Goal: Information Seeking & Learning: Learn about a topic

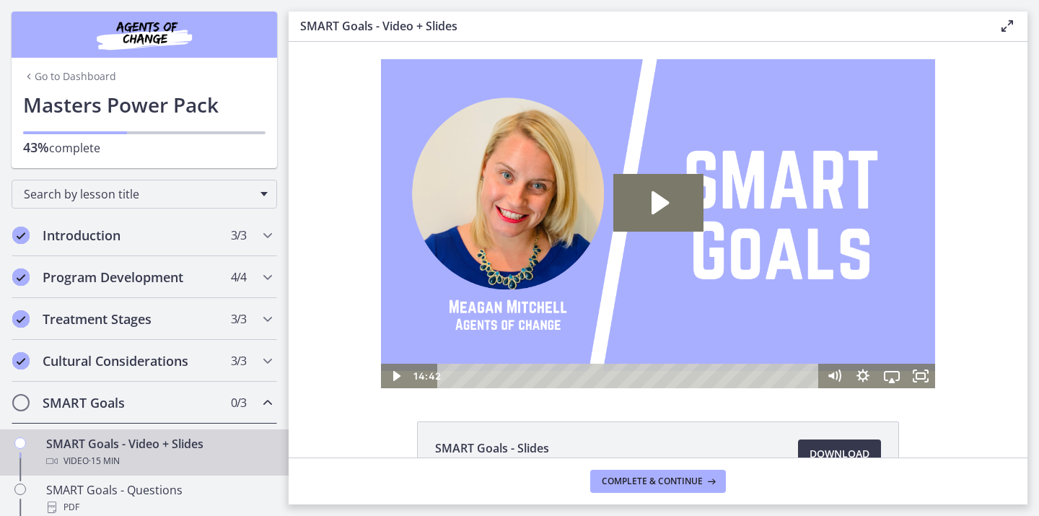
scroll to position [79, 0]
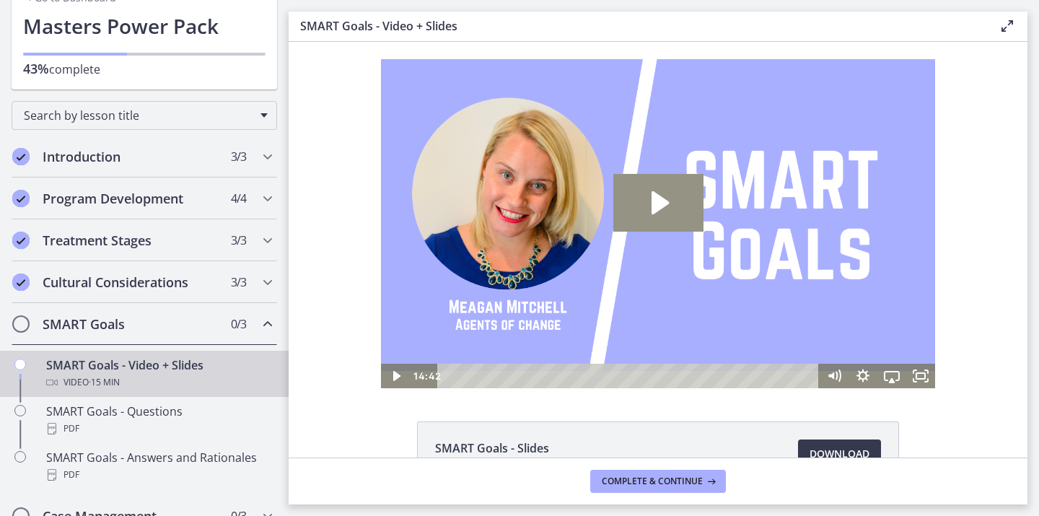
click at [658, 204] on icon "Play Video: cdsdur02imvr0n222ri0.mp4" at bounding box center [660, 202] width 17 height 23
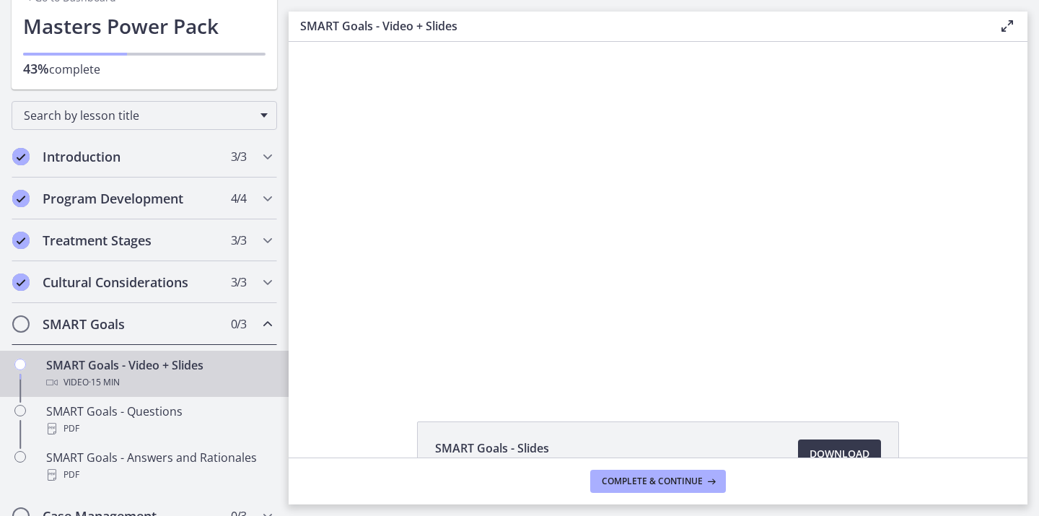
click at [658, 204] on div at bounding box center [658, 215] width 554 height 346
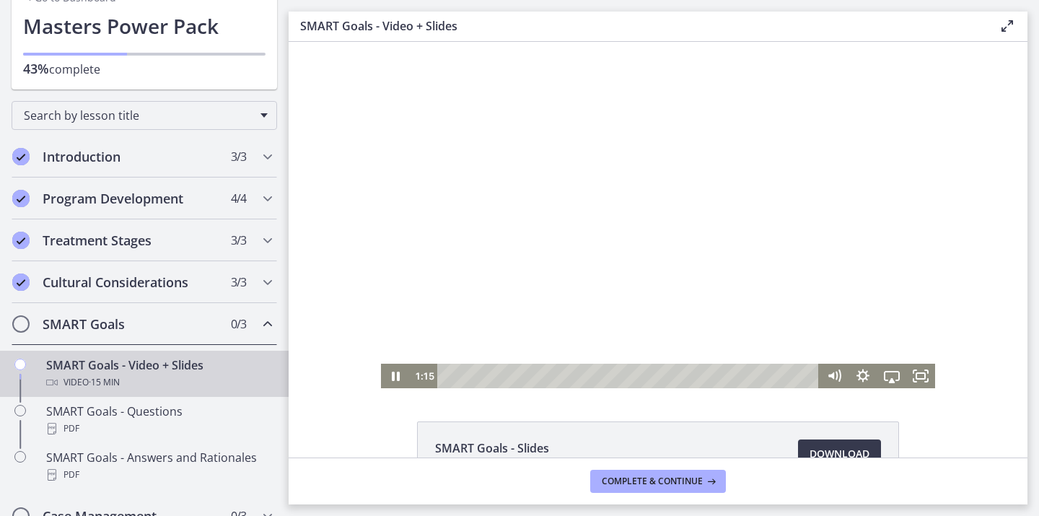
click at [694, 177] on div at bounding box center [658, 215] width 554 height 346
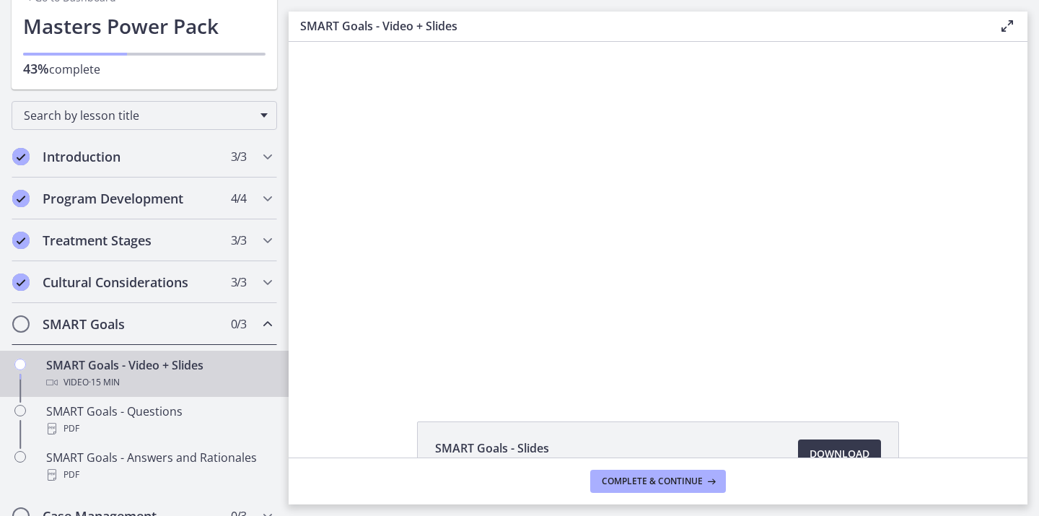
click at [694, 177] on div at bounding box center [658, 215] width 554 height 346
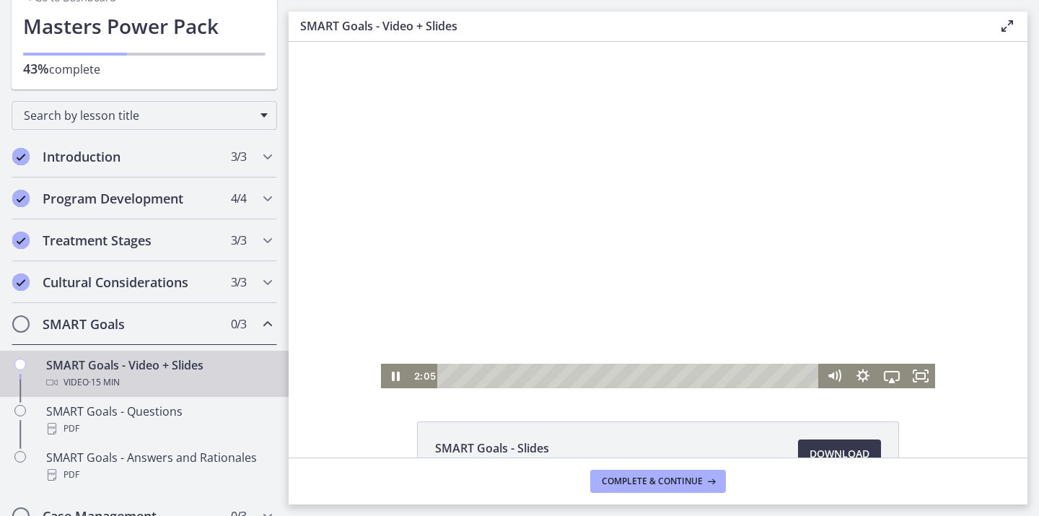
click at [790, 179] on div at bounding box center [658, 215] width 554 height 346
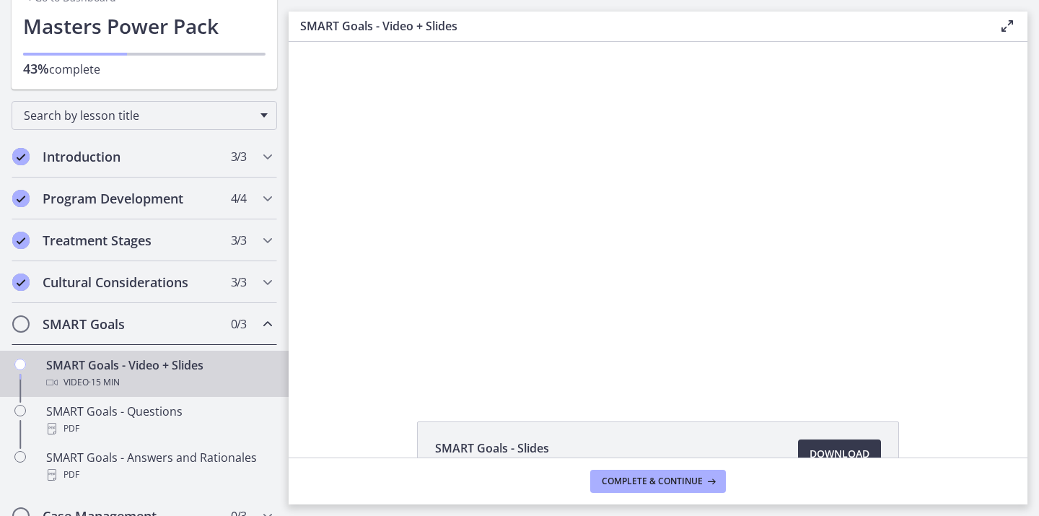
click at [790, 179] on div at bounding box center [658, 215] width 554 height 346
click at [839, 214] on div at bounding box center [658, 215] width 554 height 346
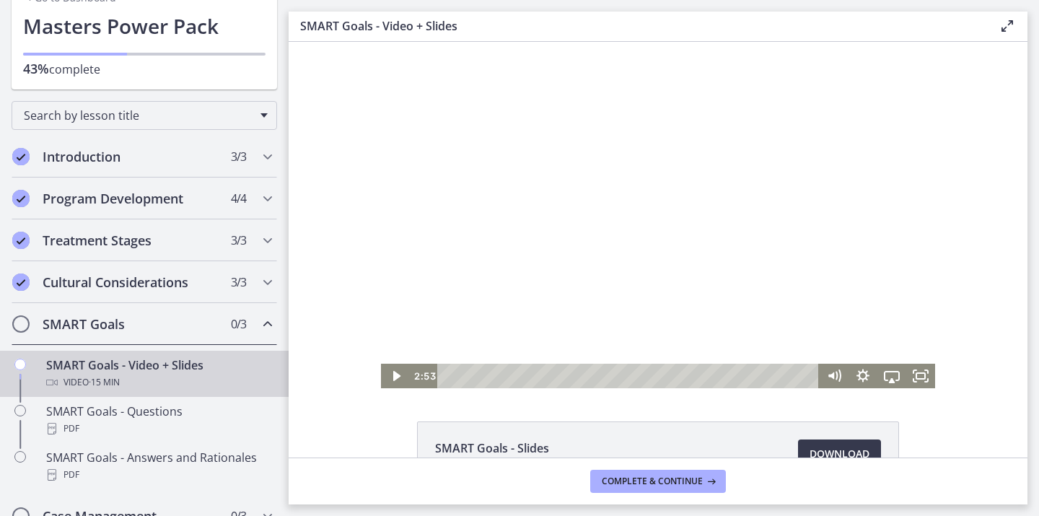
click at [837, 181] on div at bounding box center [658, 215] width 554 height 346
click at [842, 175] on div at bounding box center [658, 215] width 554 height 346
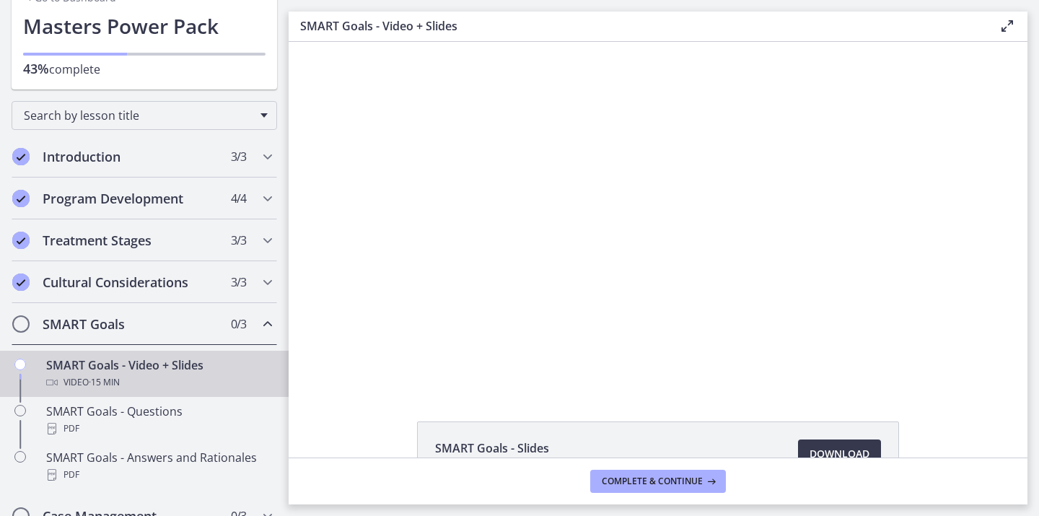
click at [842, 175] on div at bounding box center [658, 215] width 554 height 346
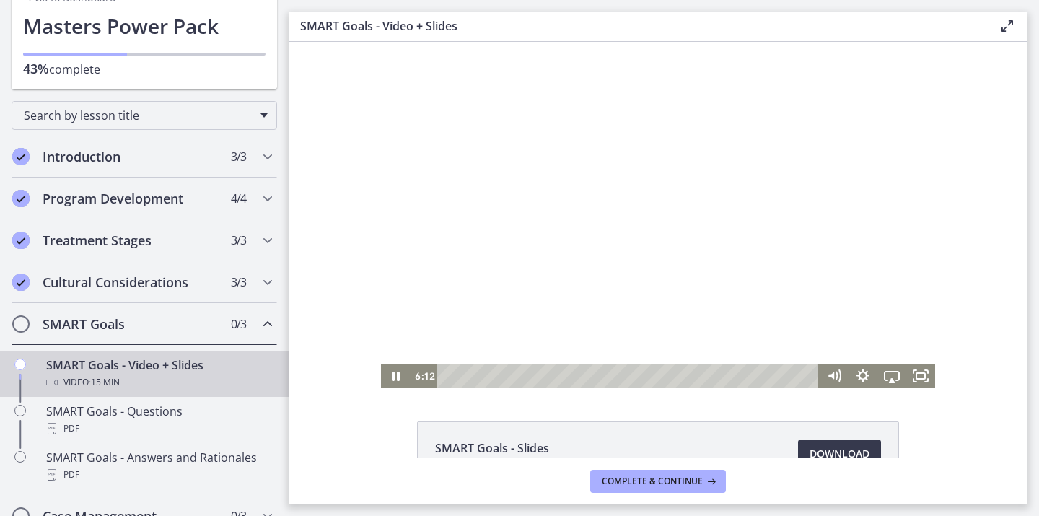
click at [841, 172] on div at bounding box center [658, 215] width 554 height 346
click at [743, 183] on div at bounding box center [658, 215] width 554 height 346
click at [723, 221] on div at bounding box center [658, 215] width 554 height 346
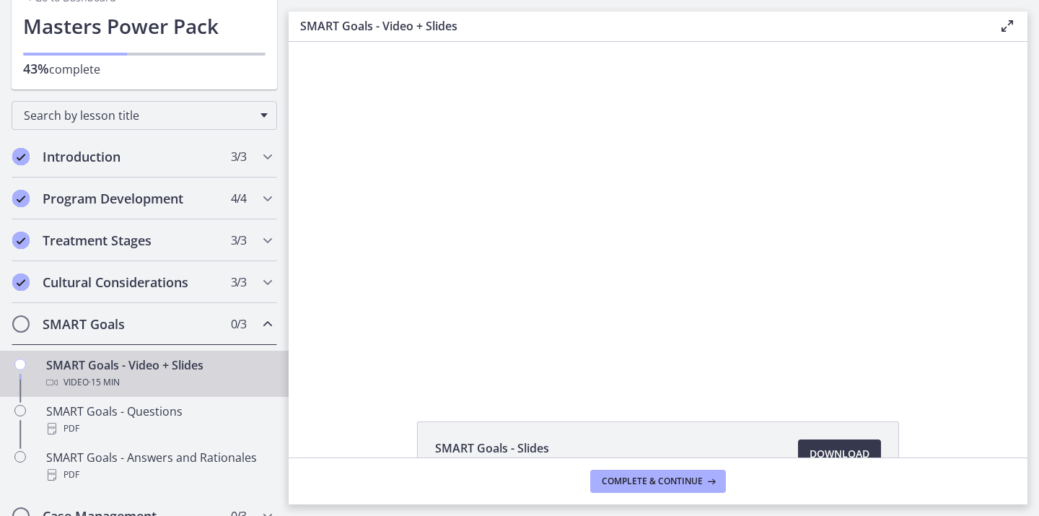
click at [616, 62] on div at bounding box center [658, 215] width 554 height 346
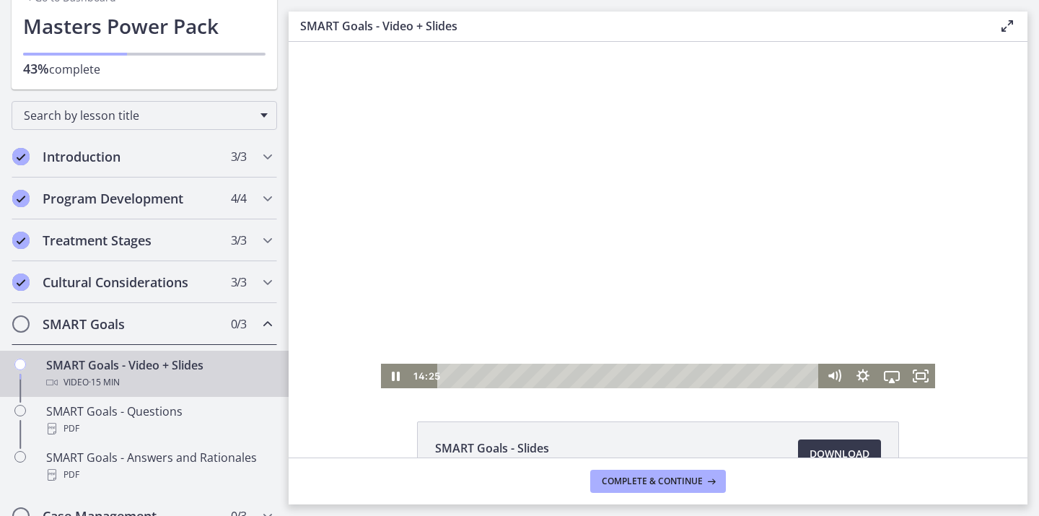
click at [838, 316] on div at bounding box center [658, 215] width 554 height 346
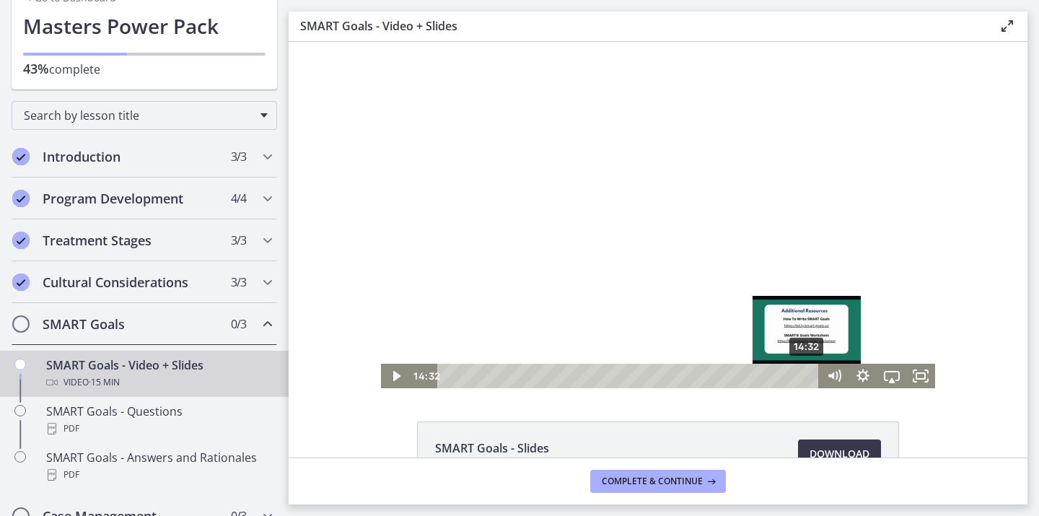
click at [827, 374] on div "14:32 14:32" at bounding box center [658, 376] width 554 height 25
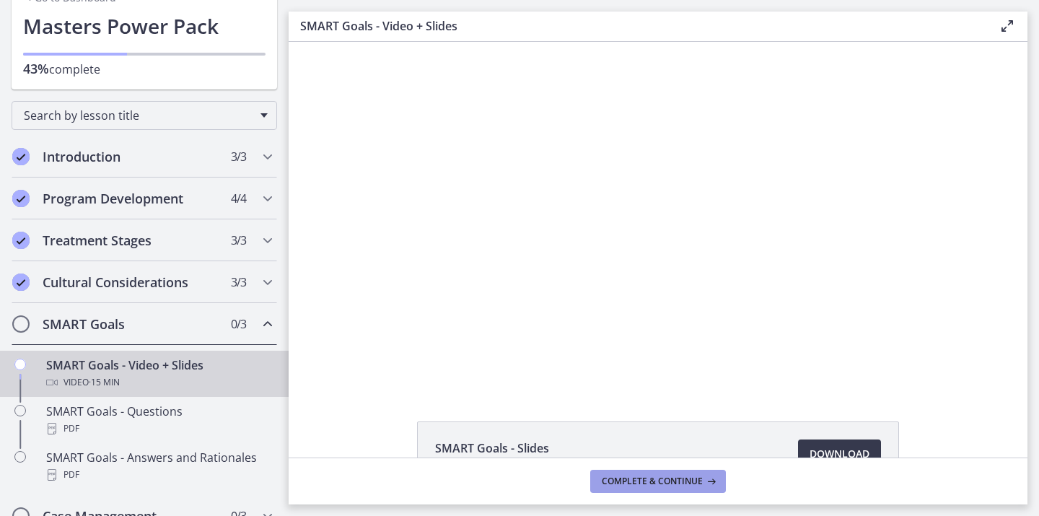
click at [675, 478] on span "Complete & continue" at bounding box center [652, 482] width 101 height 12
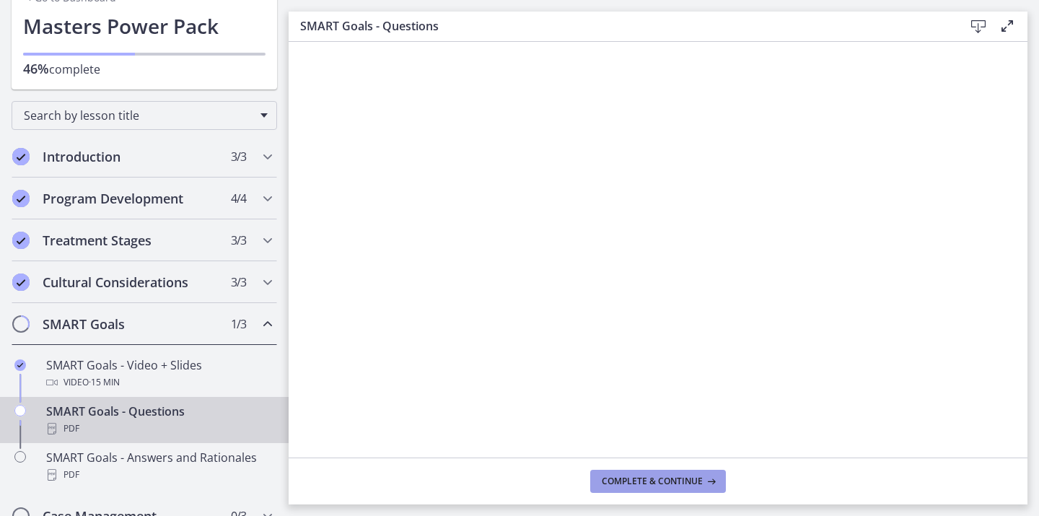
click at [690, 484] on span "Complete & continue" at bounding box center [652, 482] width 101 height 12
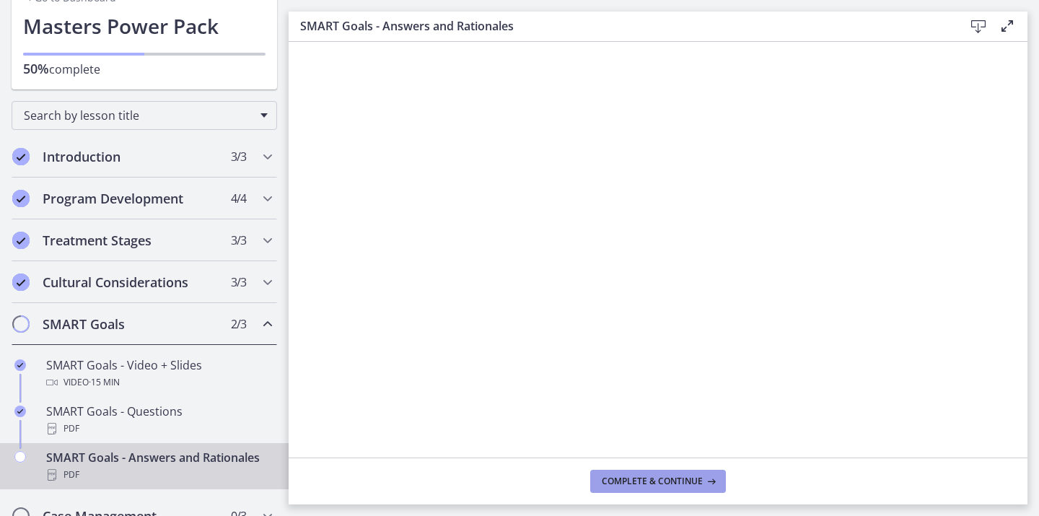
click at [673, 486] on span "Complete & continue" at bounding box center [652, 482] width 101 height 12
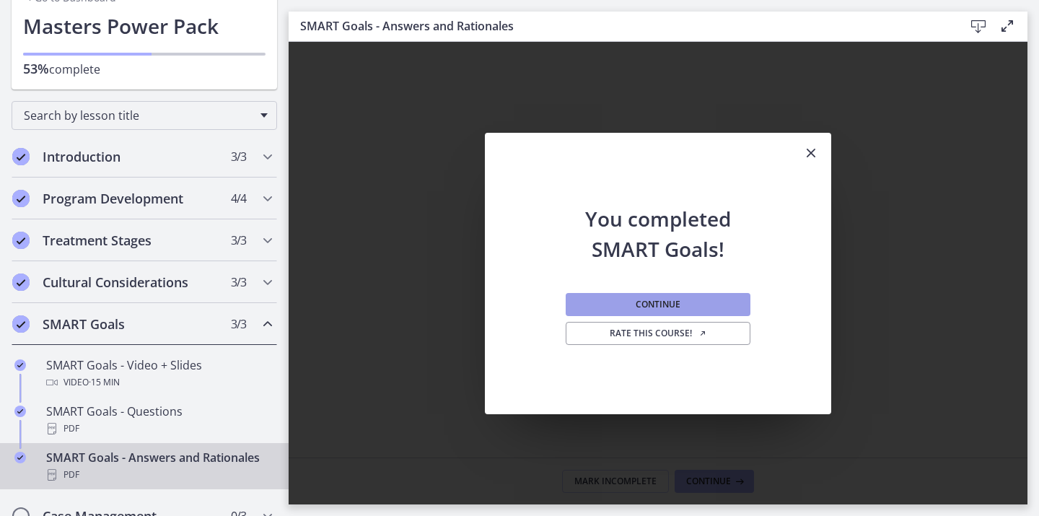
click at [665, 299] on span "Continue" at bounding box center [658, 305] width 45 height 12
